Goal: Task Accomplishment & Management: Use online tool/utility

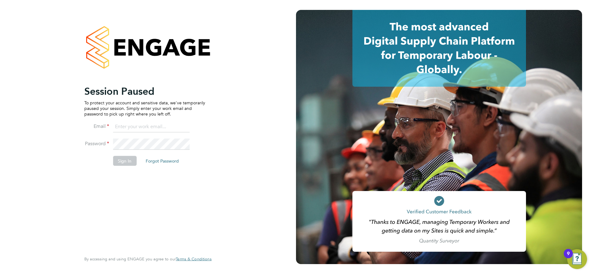
type input "karen.mcgovern@uk.abm.com"
click at [119, 161] on button "Sign In" at bounding box center [125, 161] width 24 height 10
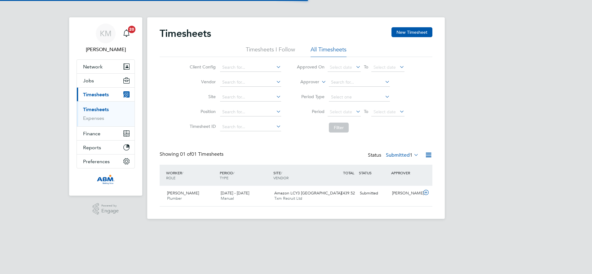
scroll to position [16, 54]
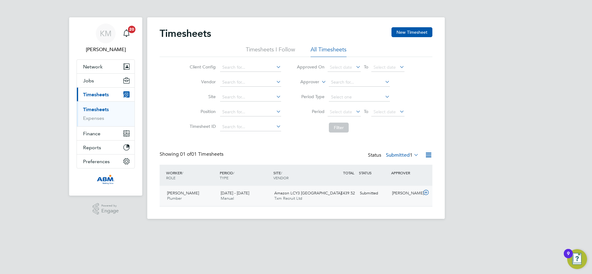
click at [326, 199] on div "[PERSON_NAME] Plumber [DATE] - [DATE] [DATE] - [DATE] Manual Amazon LCY3 Dartfo…" at bounding box center [296, 196] width 273 height 20
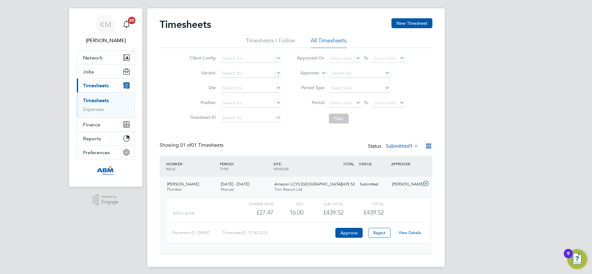
scroll to position [12, 0]
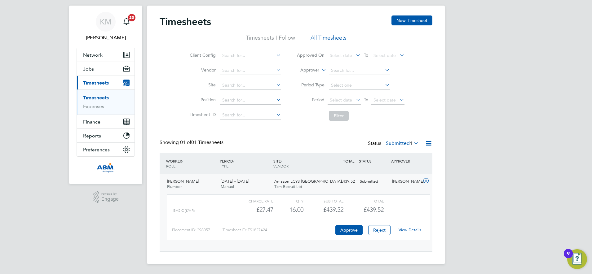
click at [405, 229] on link "View Details" at bounding box center [410, 230] width 23 height 5
click at [329, 187] on div "[PERSON_NAME] Plumber [DATE] - [DATE] [DATE] - [DATE] Manual Amazon LCY3 Dartfo…" at bounding box center [296, 212] width 273 height 77
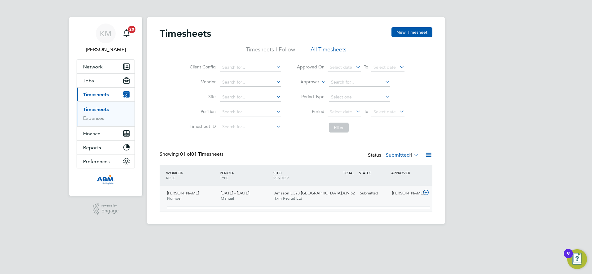
scroll to position [0, 0]
click at [513, 157] on div "KM [PERSON_NAME] Notifications 20 Applications: Network Businesses Sites Worker…" at bounding box center [296, 114] width 592 height 229
